Goal: Task Accomplishment & Management: Use online tool/utility

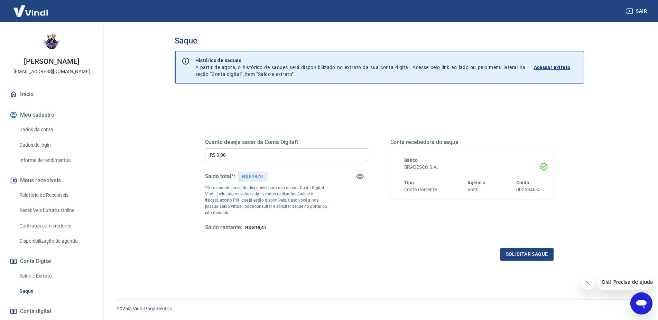
drag, startPoint x: 436, startPoint y: 150, endPoint x: 330, endPoint y: 304, distance: 187.4
drag, startPoint x: 193, startPoint y: 156, endPoint x: 161, endPoint y: 156, distance: 31.8
click at [205, 156] on input "R$ 0,00" at bounding box center [286, 155] width 163 height 13
type input "R$ 419,47"
click at [510, 253] on button "Solicitar saque" at bounding box center [526, 254] width 53 height 13
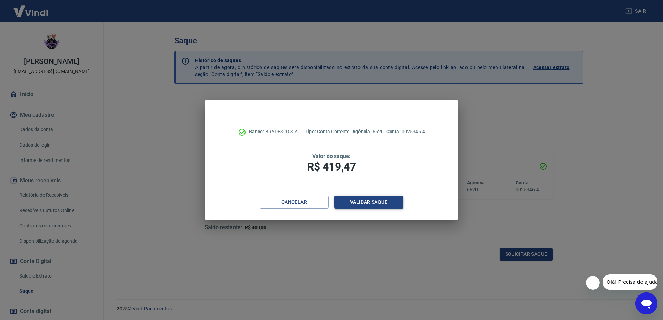
click at [371, 205] on button "Validar saque" at bounding box center [369, 202] width 69 height 13
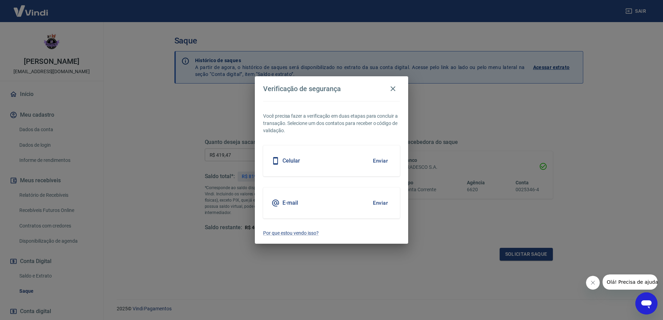
click at [379, 202] on button "Enviar" at bounding box center [380, 203] width 22 height 15
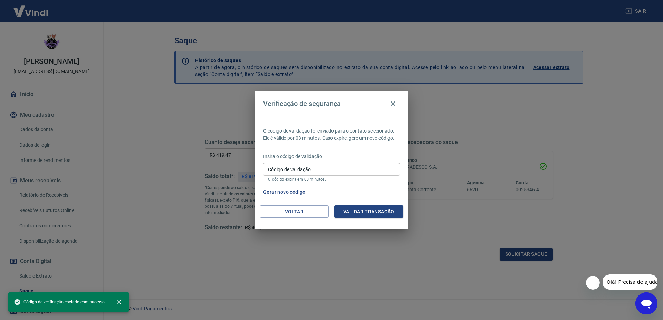
click at [311, 171] on input "Código de validação" at bounding box center [331, 169] width 137 height 13
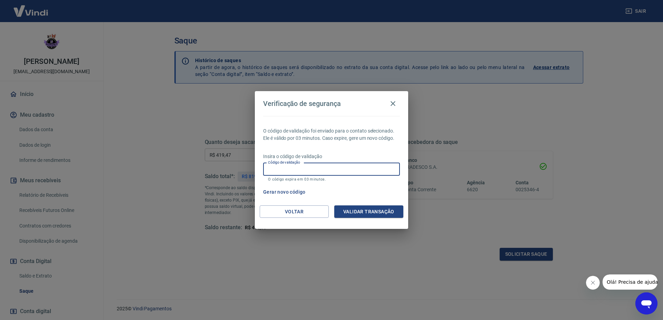
paste input "442597"
type input "442597"
click at [351, 210] on button "Validar transação" at bounding box center [369, 212] width 69 height 13
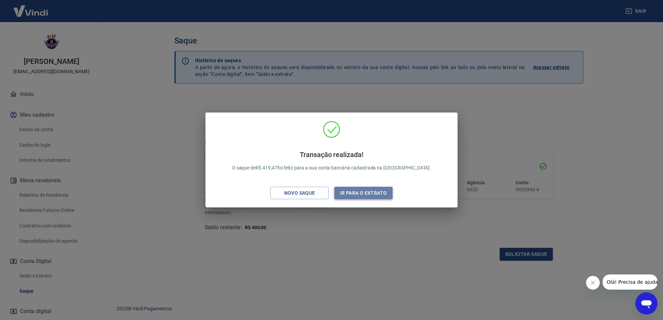
click at [349, 194] on button "Ir para o extrato" at bounding box center [364, 193] width 58 height 13
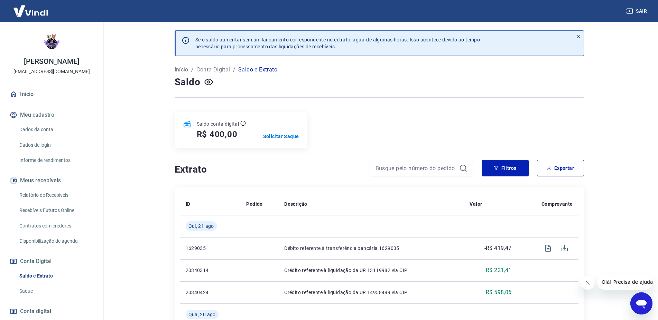
click at [46, 289] on link "Saque" at bounding box center [56, 291] width 78 height 14
